Goal: Information Seeking & Learning: Understand process/instructions

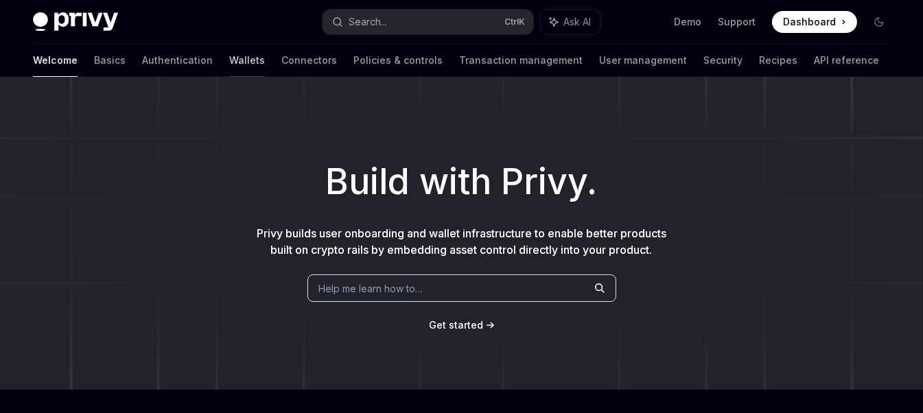
click at [229, 60] on link "Wallets" at bounding box center [247, 60] width 36 height 33
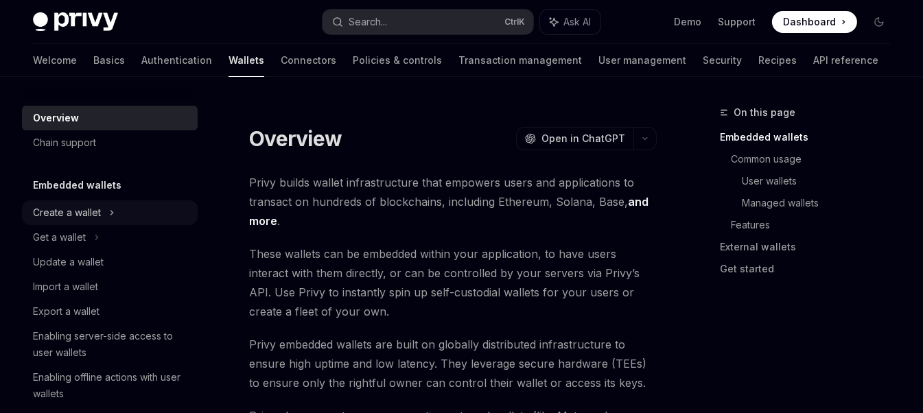
click at [95, 209] on div "Create a wallet" at bounding box center [67, 212] width 68 height 16
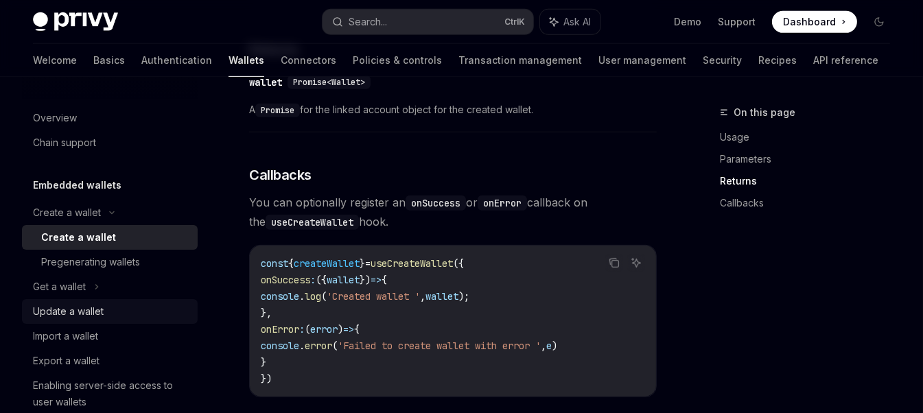
scroll to position [961, 0]
click at [91, 288] on div "Get a wallet" at bounding box center [110, 286] width 176 height 25
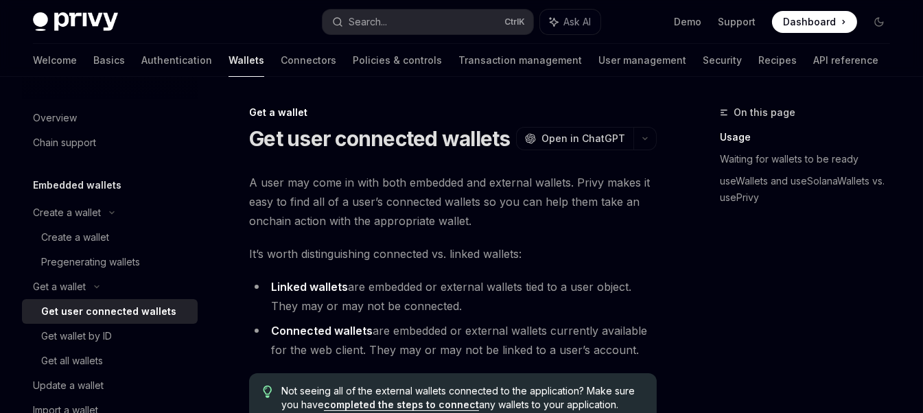
click at [130, 313] on div "Get user connected wallets" at bounding box center [108, 311] width 135 height 16
click at [88, 209] on div "Create a wallet" at bounding box center [67, 212] width 68 height 16
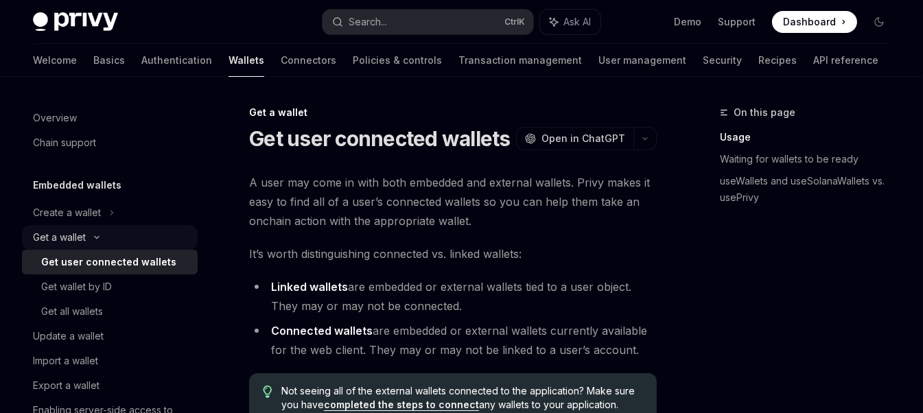
click at [78, 239] on div "Get a wallet" at bounding box center [59, 237] width 53 height 16
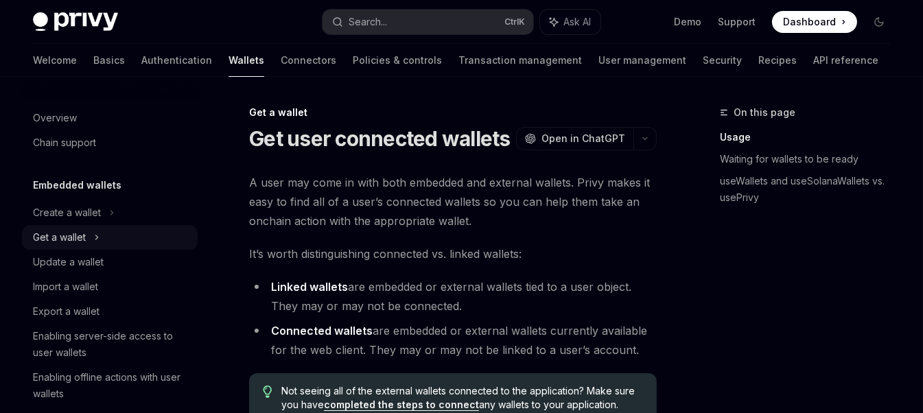
click at [94, 236] on icon at bounding box center [96, 237] width 5 height 16
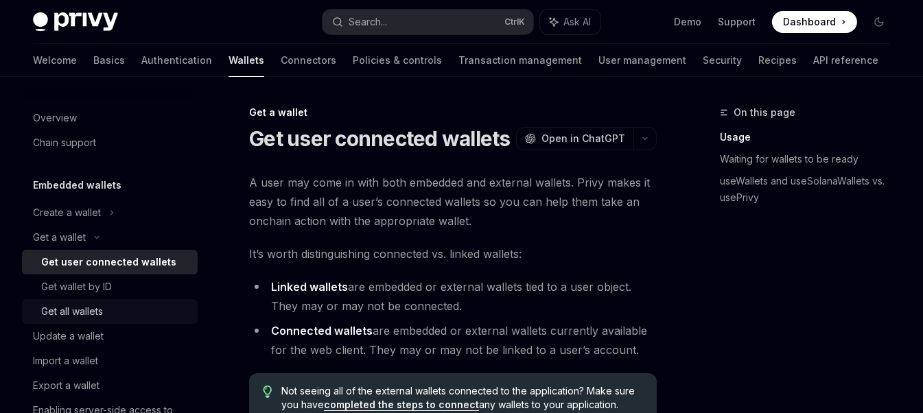
click at [100, 311] on div "Get all wallets" at bounding box center [72, 311] width 62 height 16
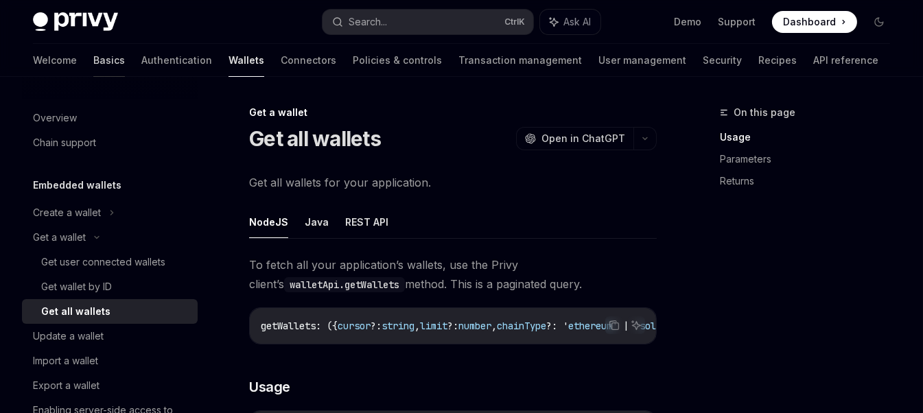
click at [93, 63] on link "Basics" at bounding box center [109, 60] width 32 height 33
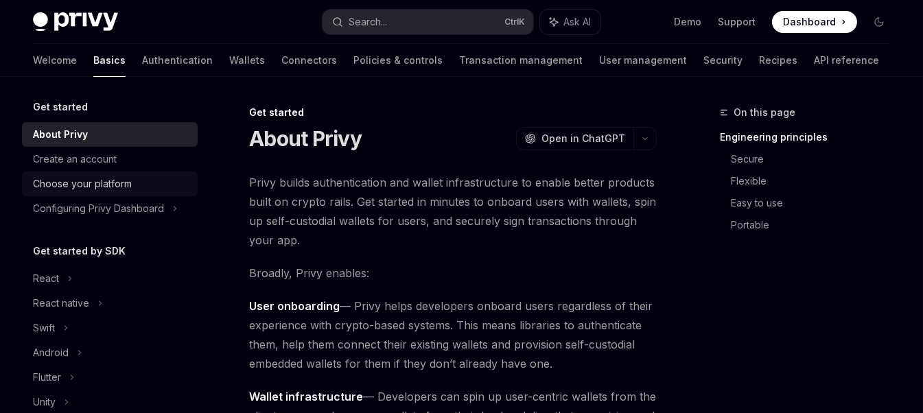
click at [101, 181] on div "Choose your platform" at bounding box center [82, 184] width 99 height 16
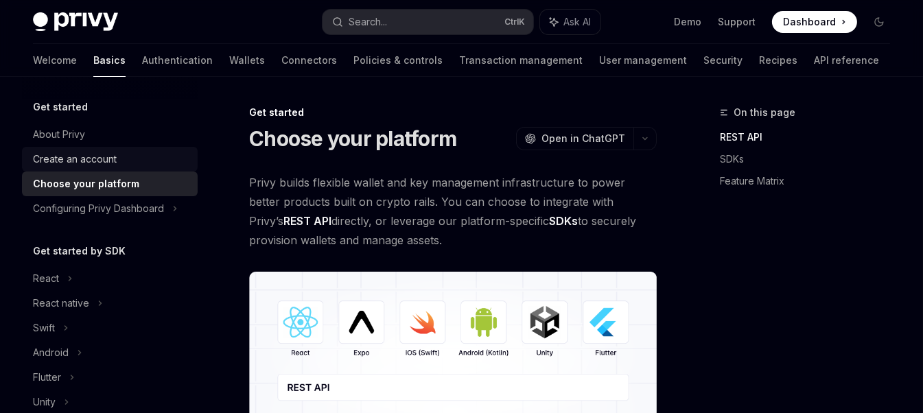
click at [101, 159] on div "Create an account" at bounding box center [75, 159] width 84 height 16
click at [86, 158] on div "Create an account" at bounding box center [75, 159] width 84 height 16
click at [34, 132] on div "About Privy" at bounding box center [59, 134] width 52 height 16
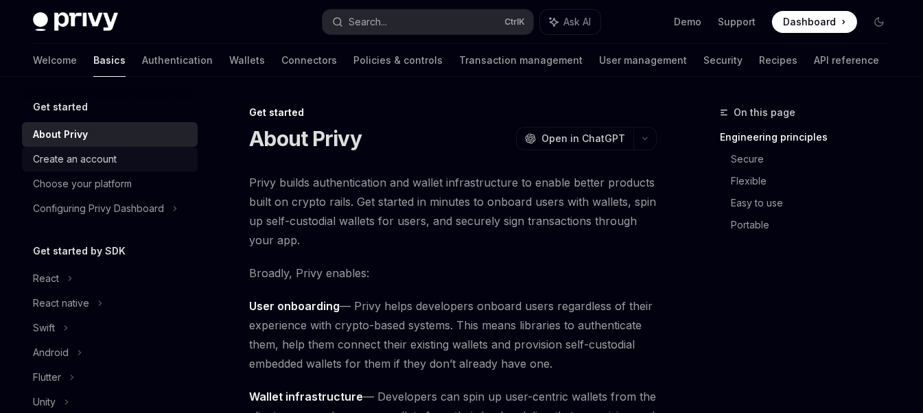
click at [86, 156] on div "Create an account" at bounding box center [75, 159] width 84 height 16
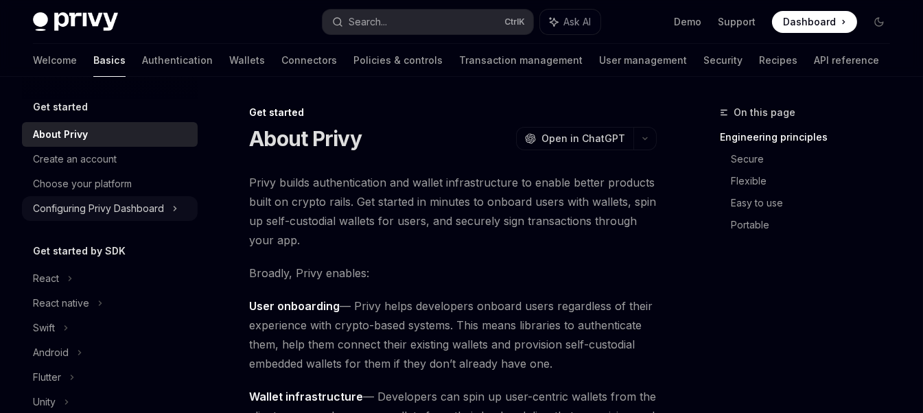
click at [93, 212] on div "Configuring Privy Dashboard" at bounding box center [98, 208] width 131 height 16
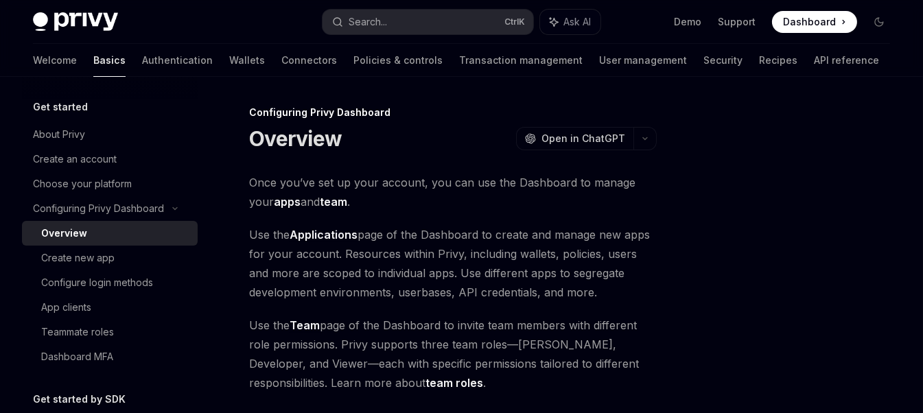
click at [63, 235] on div "Overview" at bounding box center [64, 233] width 46 height 16
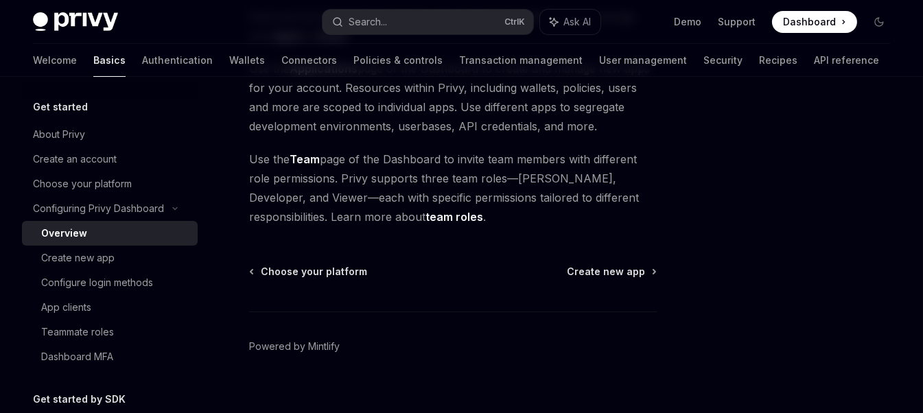
scroll to position [183, 0]
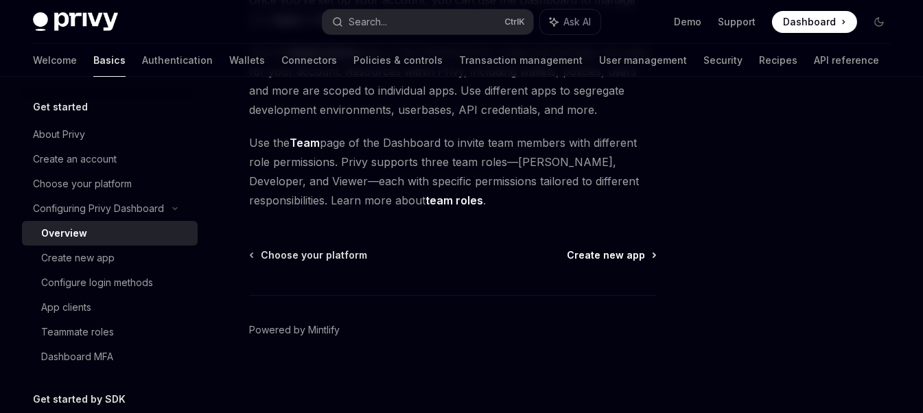
click at [633, 251] on span "Create new app" at bounding box center [606, 255] width 78 height 14
type textarea "*"
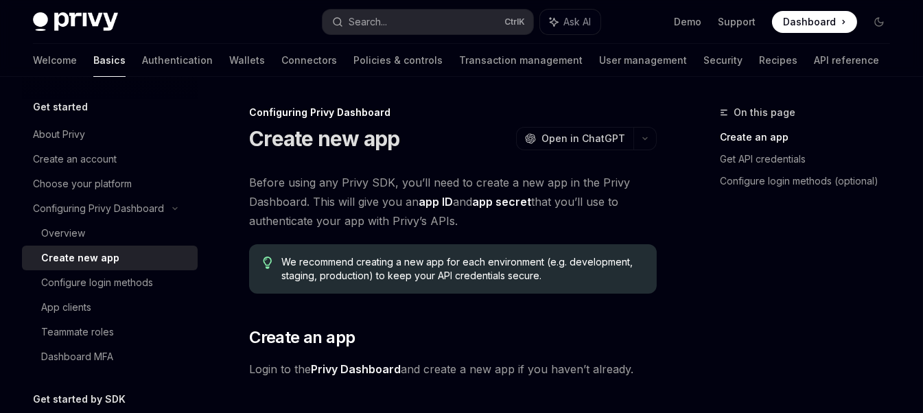
click at [841, 21] on span at bounding box center [814, 22] width 85 height 22
